Goal: Transaction & Acquisition: Obtain resource

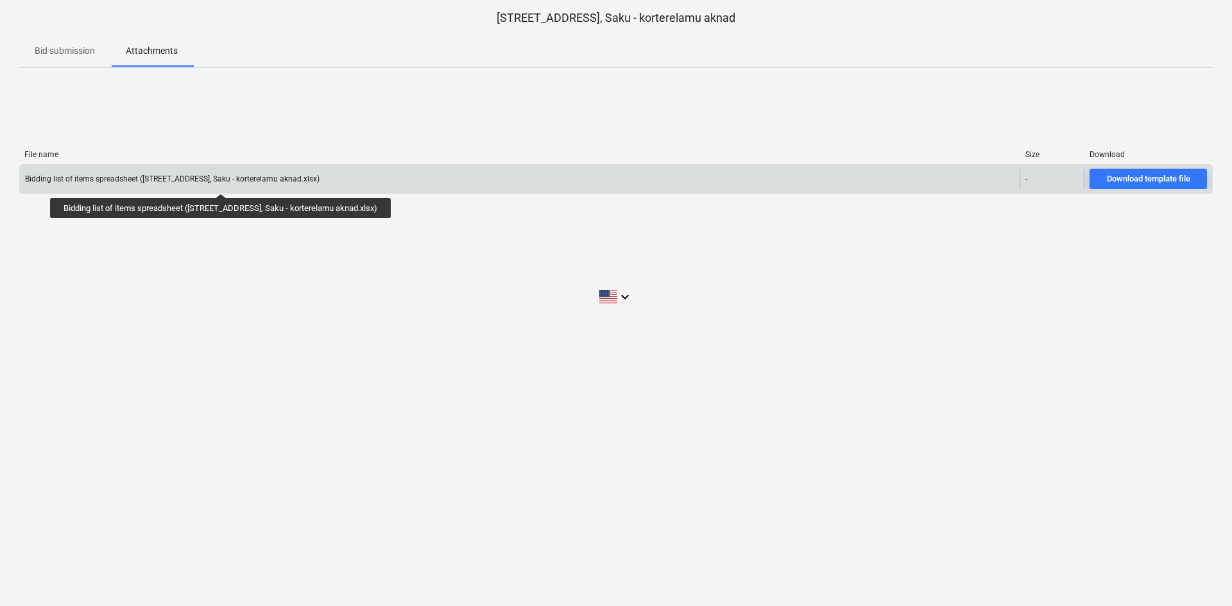
click at [224, 182] on div "Bidding list of items spreadsheet ([STREET_ADDRESS], Saku - korterelamu aknad.x…" at bounding box center [172, 179] width 294 height 9
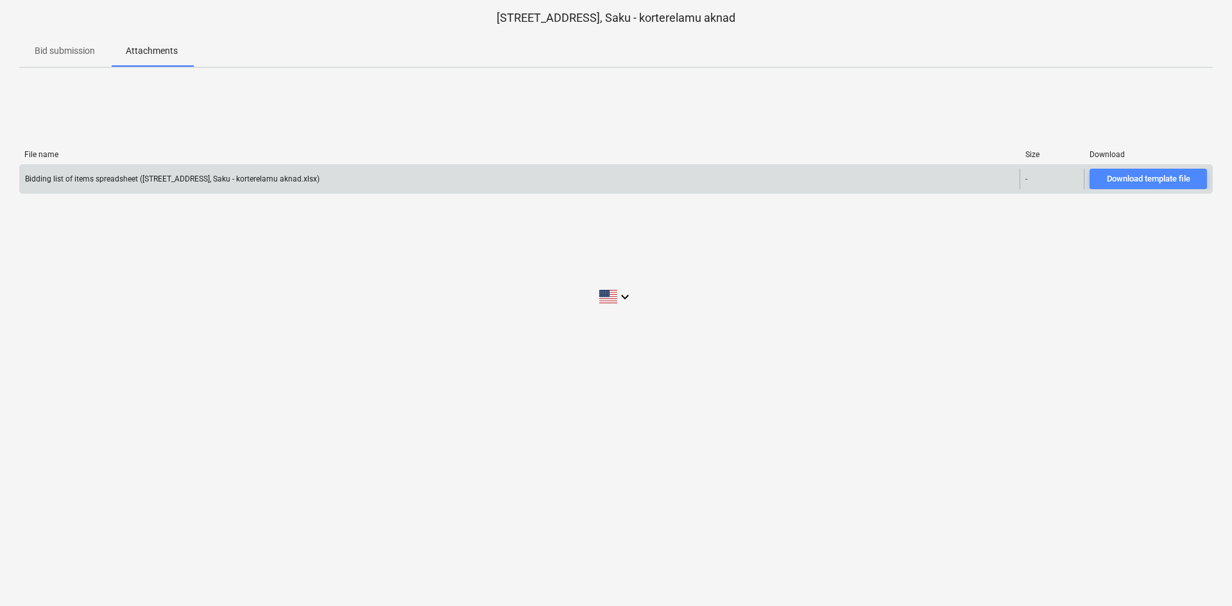
click at [1098, 178] on span "Download template file" at bounding box center [1148, 179] width 107 height 15
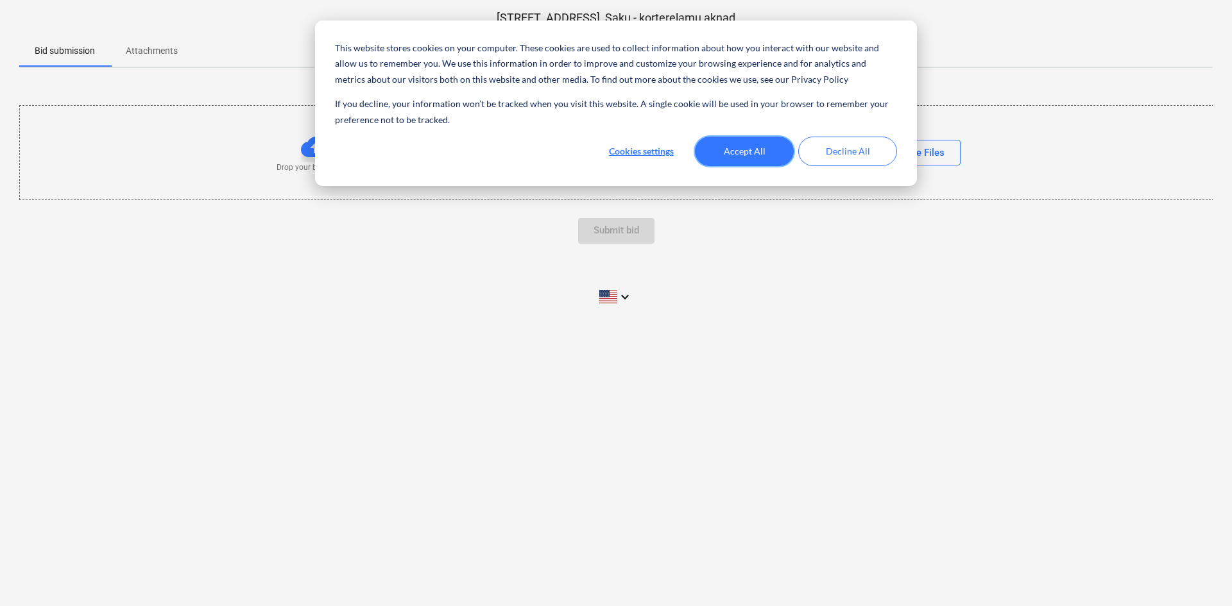
click at [736, 156] on button "Accept All" at bounding box center [744, 152] width 99 height 30
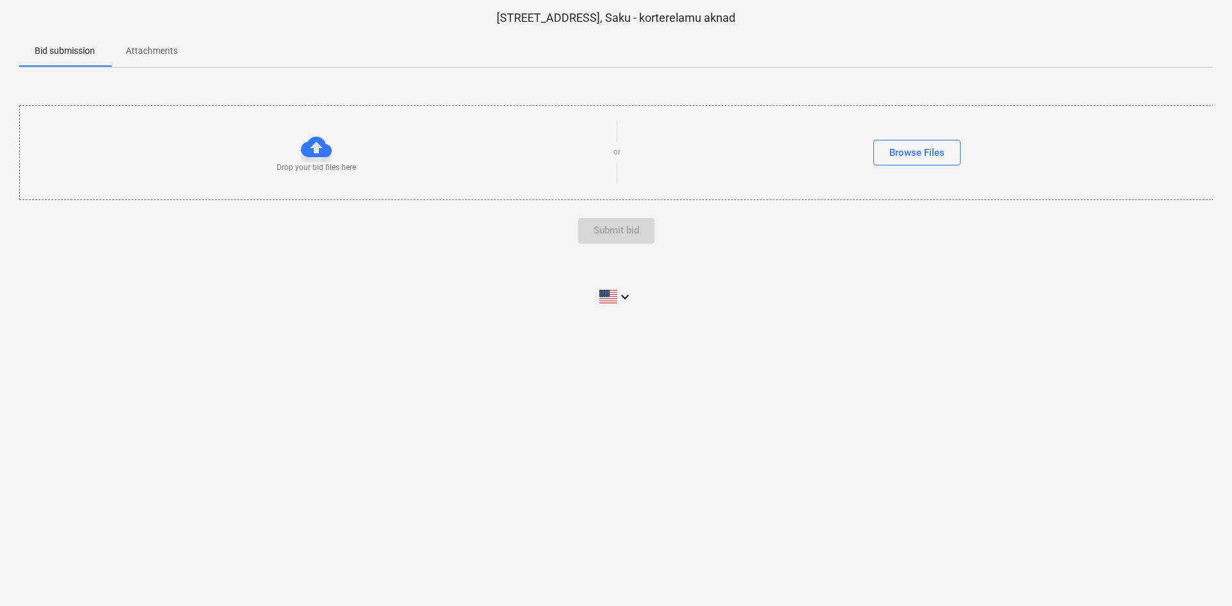
click at [311, 150] on div at bounding box center [316, 147] width 31 height 31
click at [888, 146] on button "Browse Files" at bounding box center [916, 153] width 87 height 26
click at [314, 154] on div at bounding box center [316, 147] width 31 height 31
click at [314, 152] on div at bounding box center [316, 147] width 31 height 31
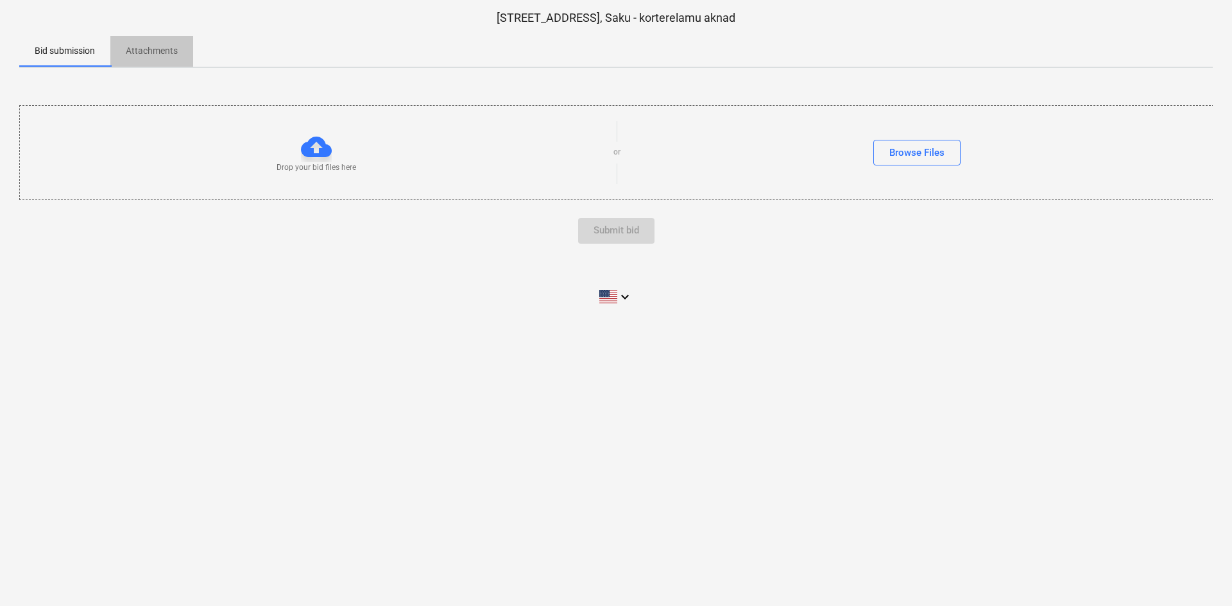
click at [153, 55] on p "Attachments" at bounding box center [152, 50] width 52 height 13
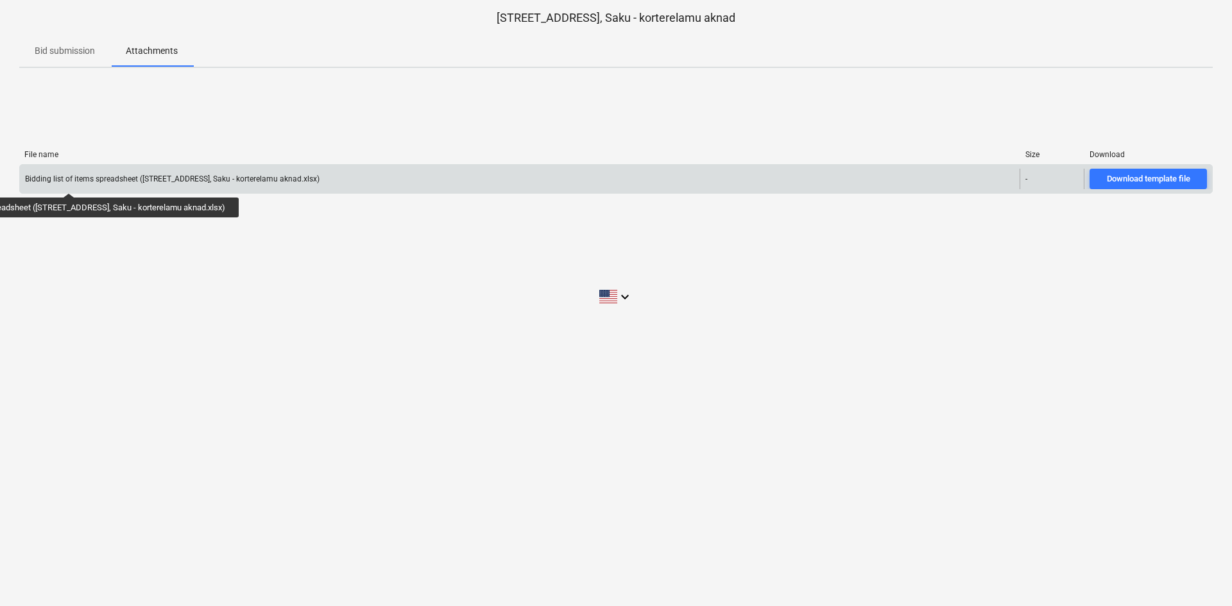
click at [72, 182] on div "Bidding list of items spreadsheet ([STREET_ADDRESS], Saku - korterelamu aknad.x…" at bounding box center [172, 179] width 294 height 9
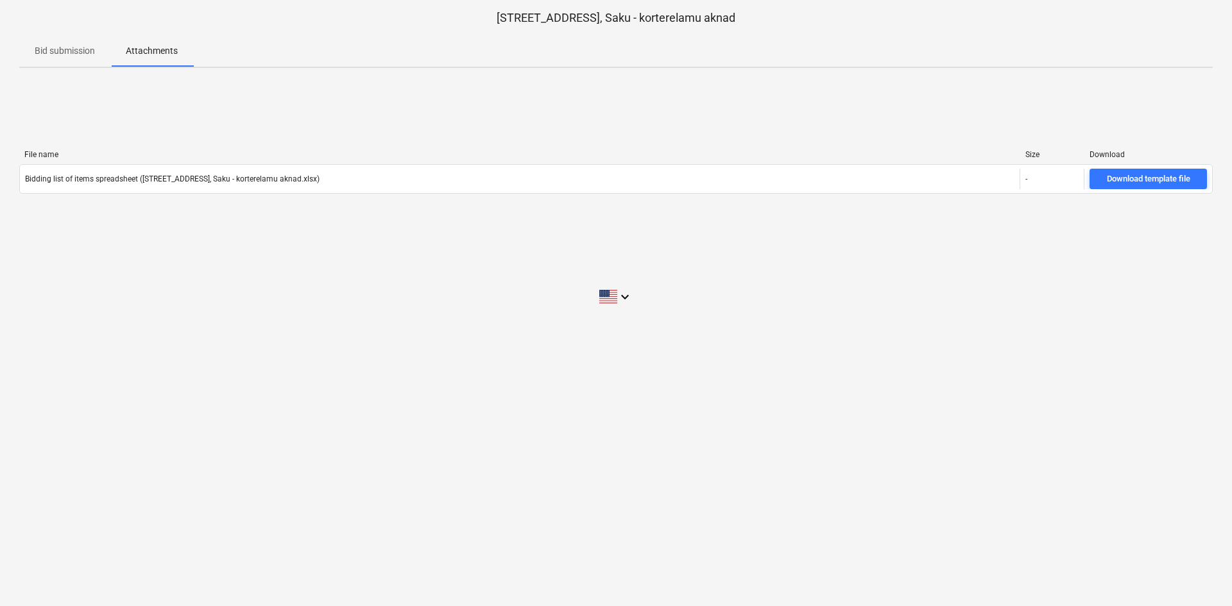
click at [59, 55] on p "Bid submission" at bounding box center [65, 50] width 60 height 13
